Goal: Task Accomplishment & Management: Complete application form

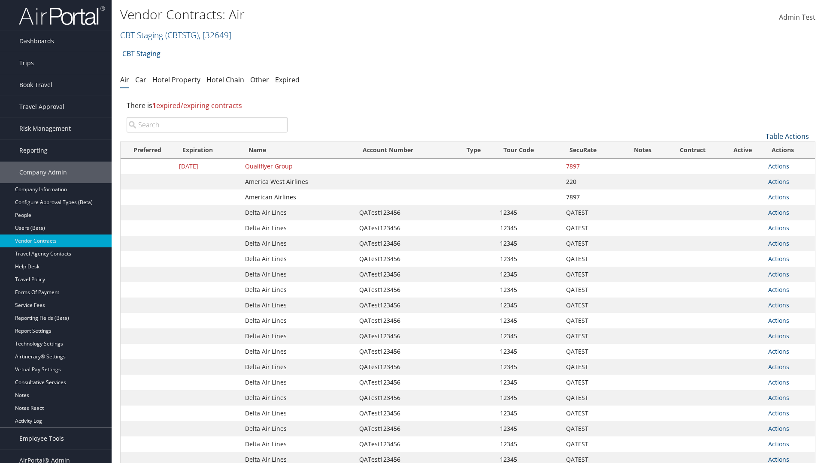
click at [787, 136] on link "Table Actions" at bounding box center [786, 136] width 43 height 9
click at [758, 150] on link "Create New Contract" at bounding box center [758, 149] width 113 height 15
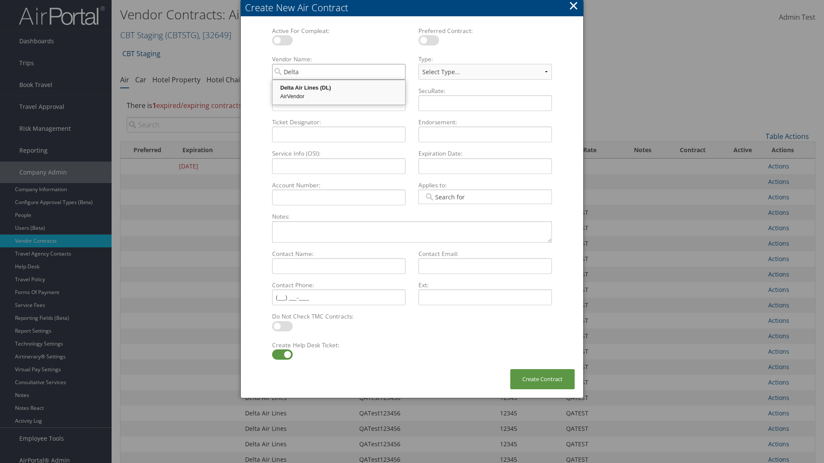
type input "Delta Air Lines"
select select "[object Object]"
type input "Delta Air Lines"
type input "QATest123456"
type input "12345"
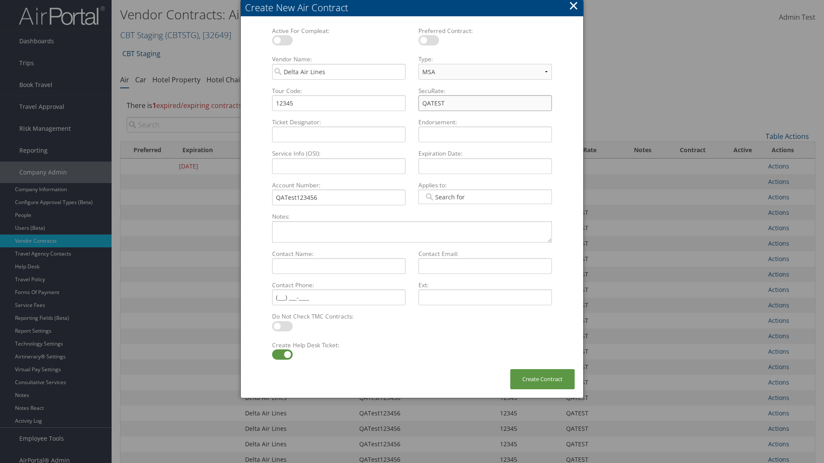
type input "QATEST"
click at [282, 355] on label at bounding box center [282, 355] width 21 height 10
click at [282, 355] on input "checkbox" at bounding box center [279, 356] width 6 height 6
checkbox input "false"
type textarea "QA Testing"
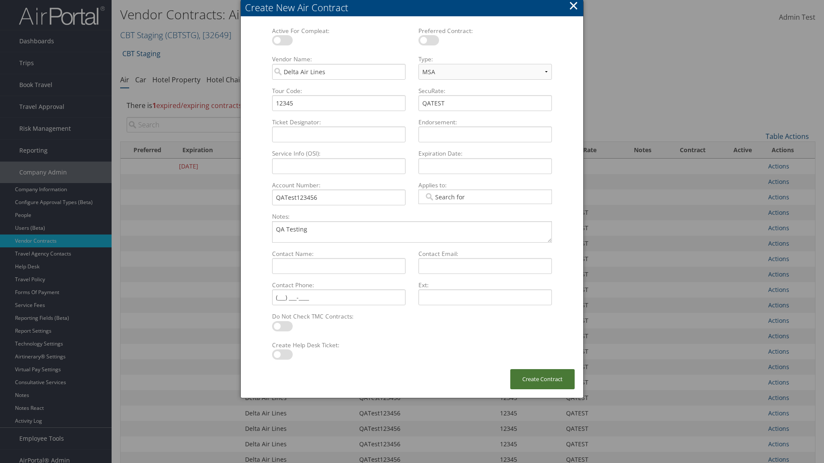
click at [542, 379] on button "Create Contract" at bounding box center [542, 379] width 64 height 20
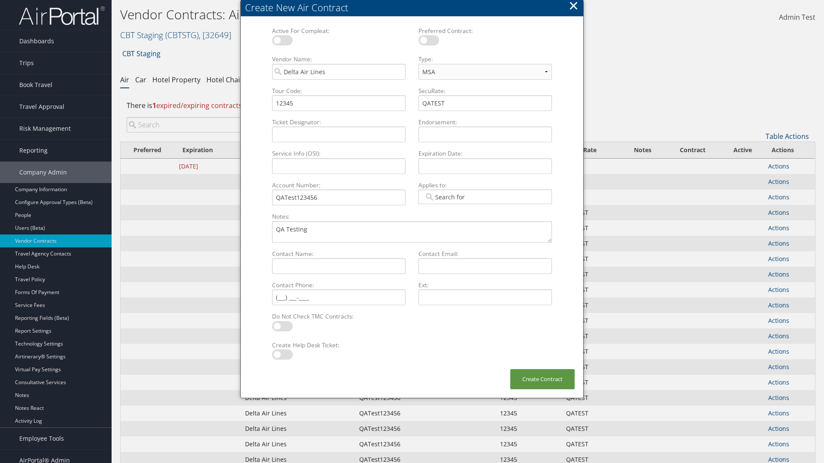
click at [207, 125] on input "search" at bounding box center [207, 124] width 161 height 15
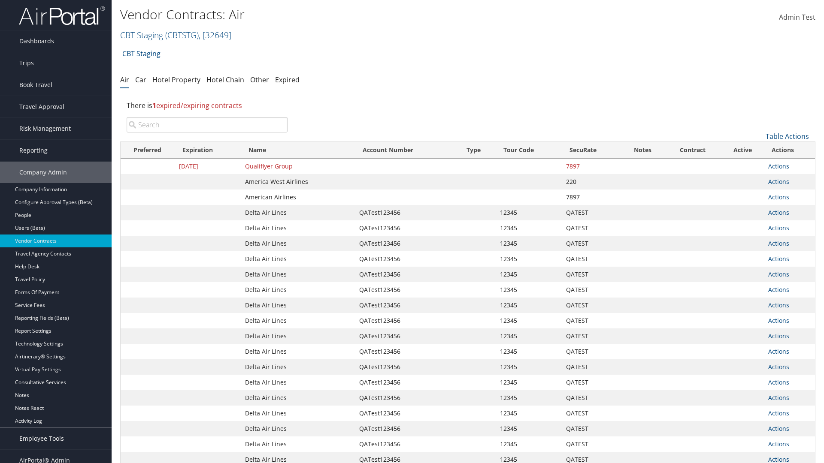
type input "QATest123456"
